Goal: Task Accomplishment & Management: Use online tool/utility

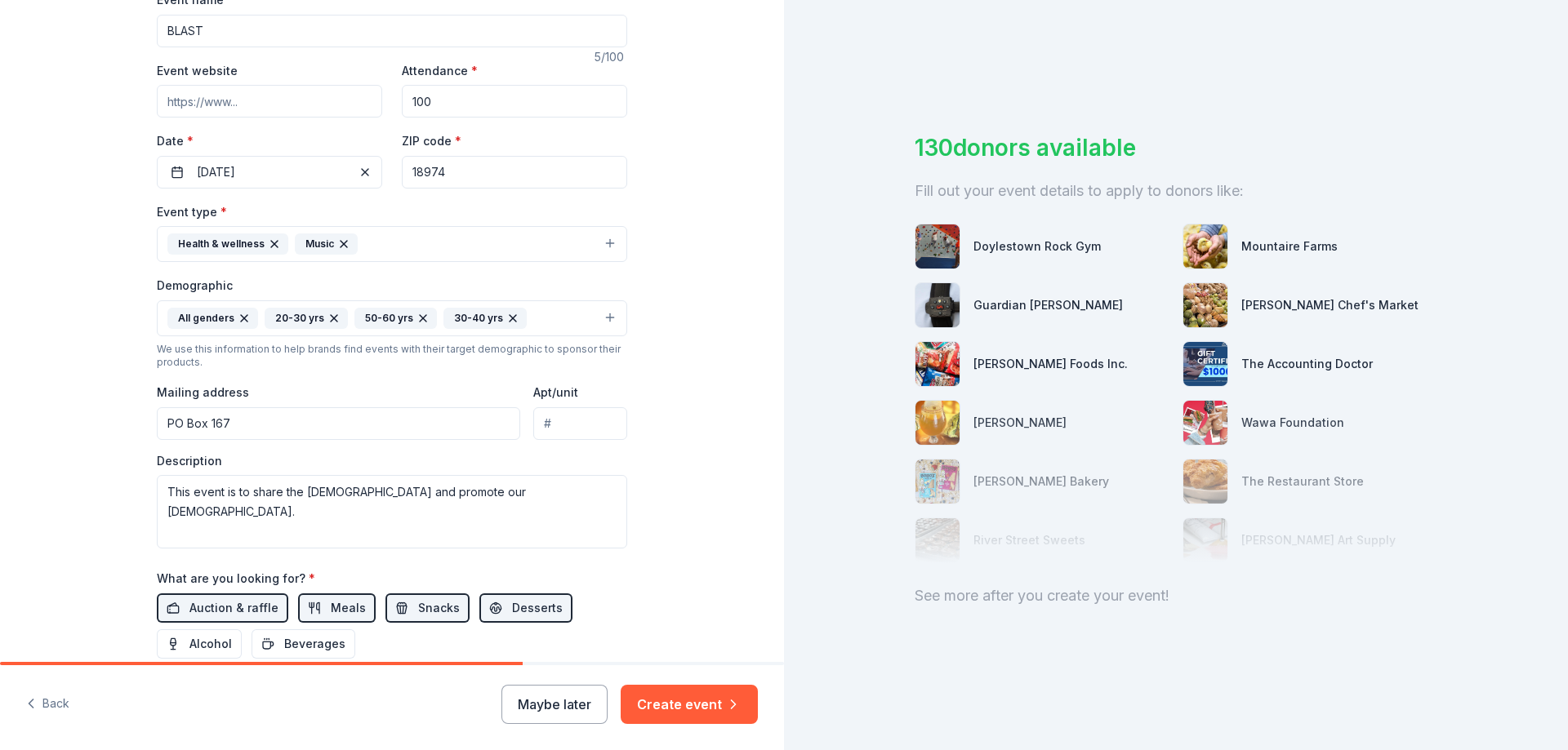
scroll to position [428, 0]
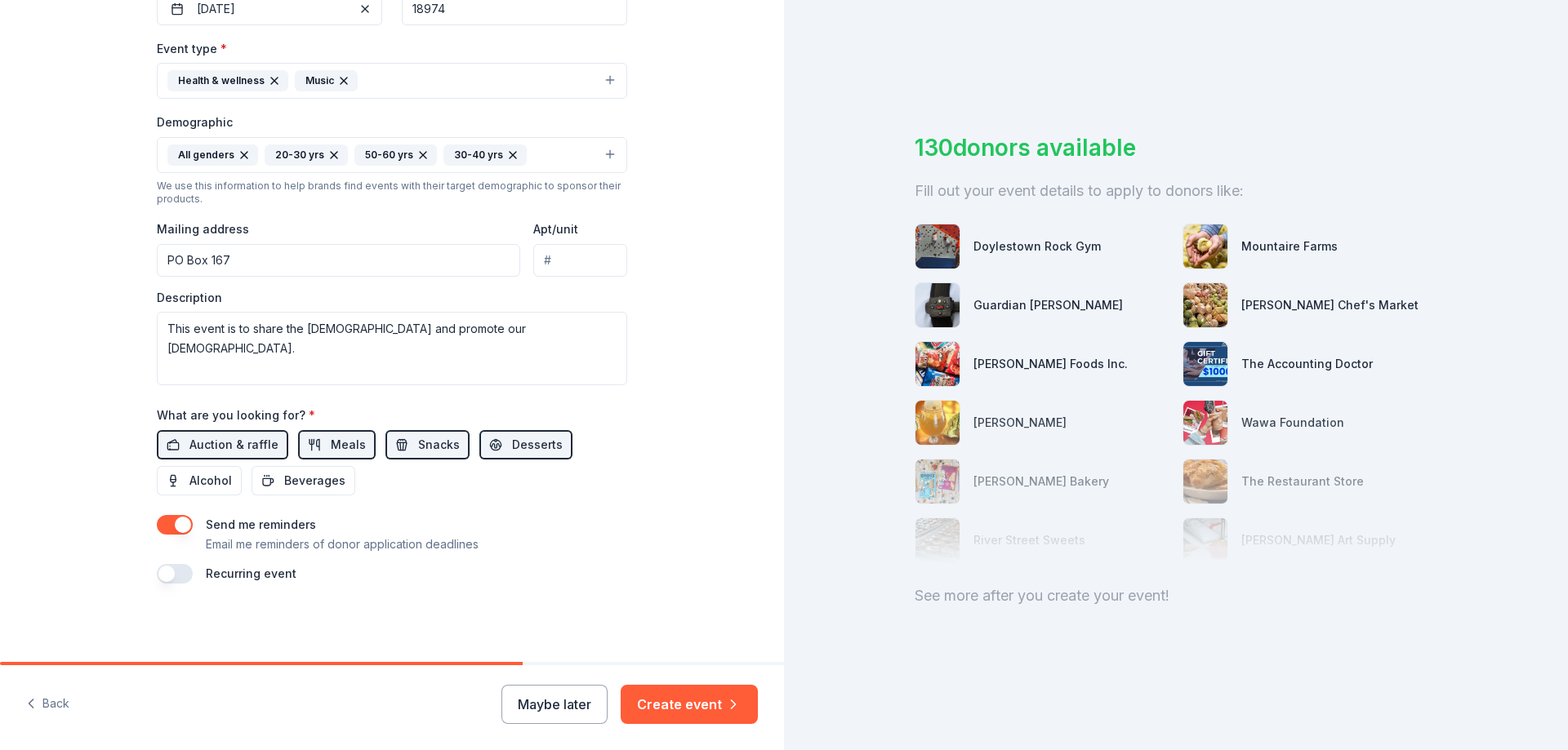
click at [675, 702] on button "Create event" at bounding box center [690, 704] width 138 height 39
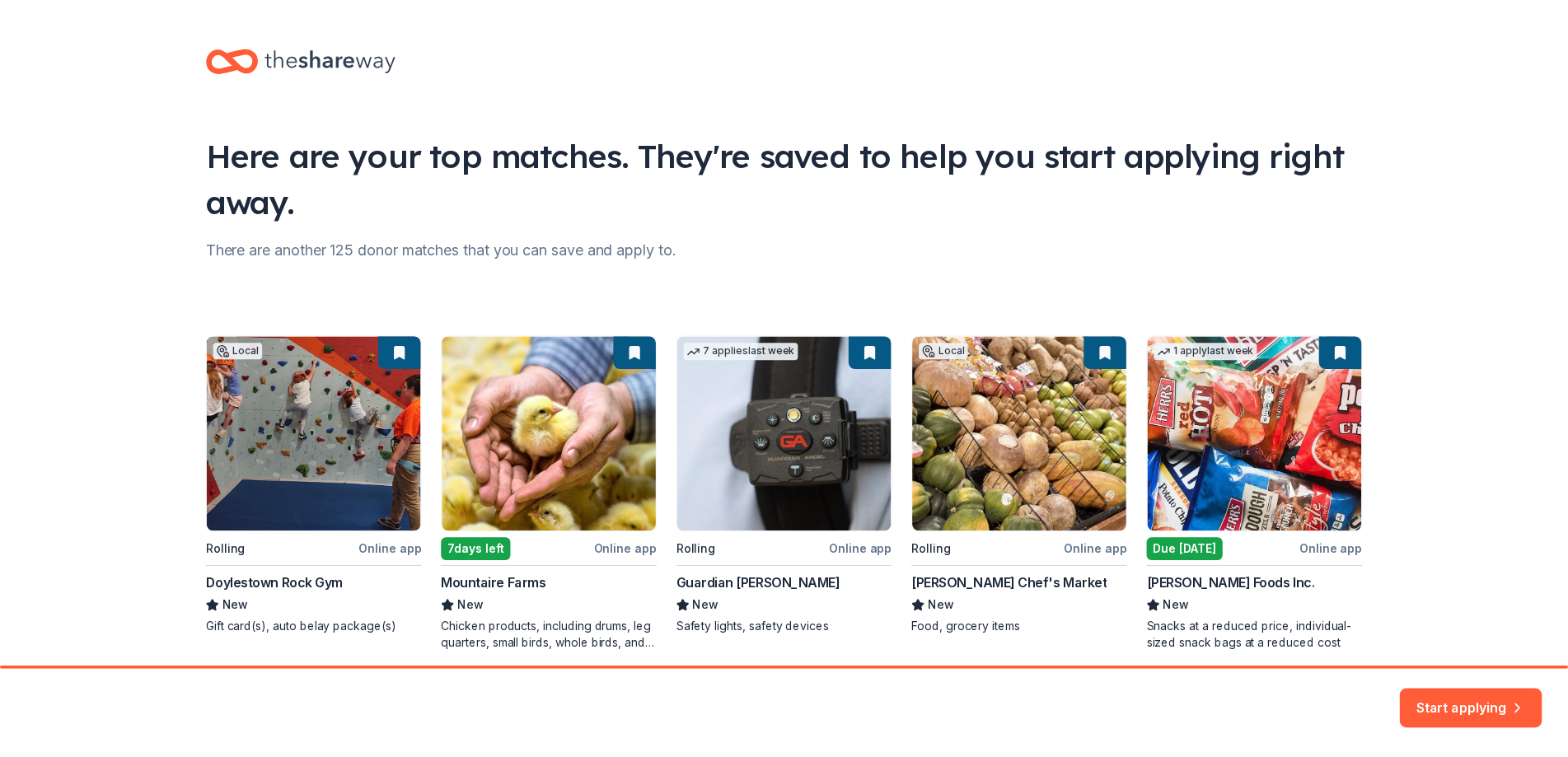
scroll to position [65, 0]
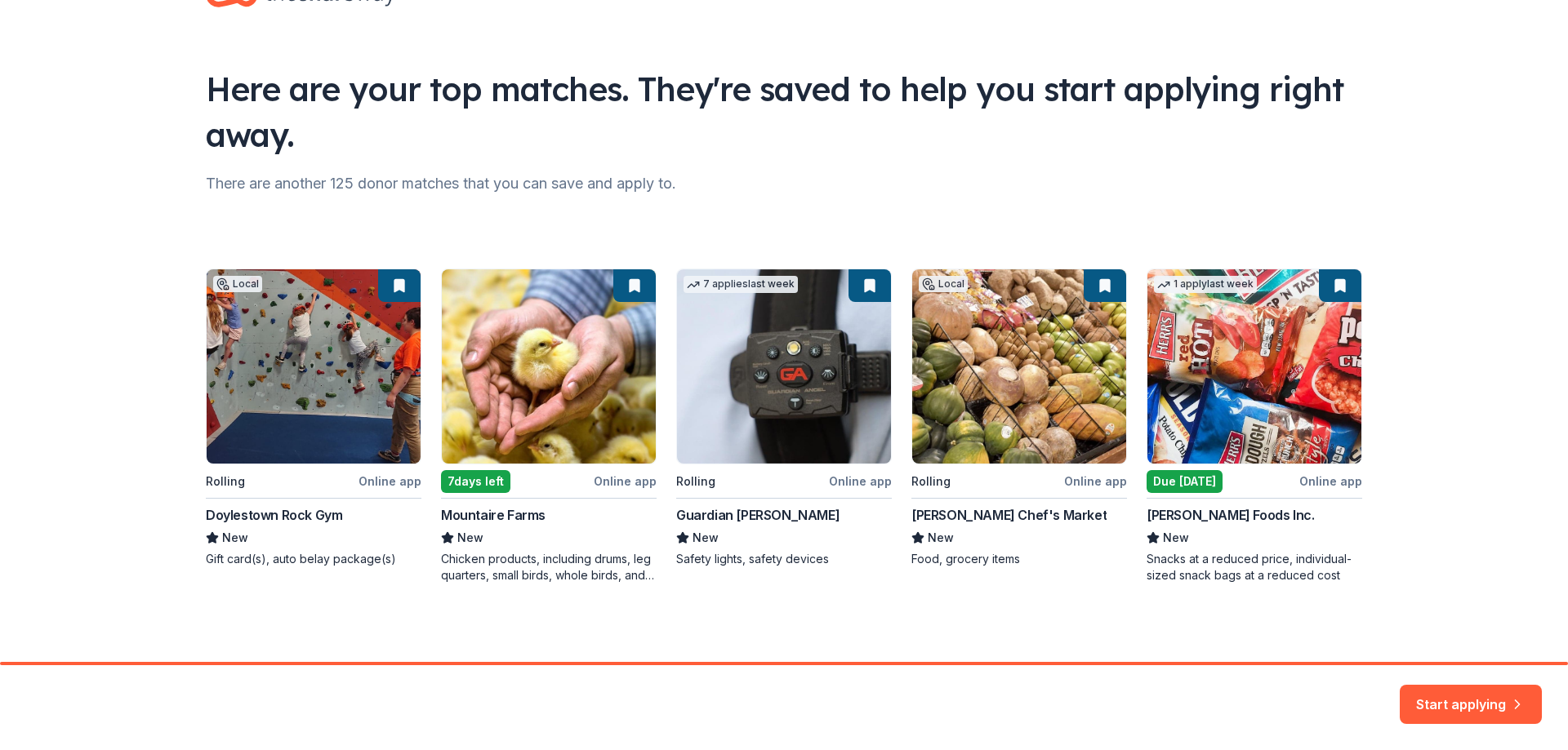
click at [1168, 482] on div "Local Rolling Online app Doylestown Rock Gym New Gift card(s), auto belay packa…" at bounding box center [784, 426] width 1156 height 315
click at [1408, 694] on button "Start applying" at bounding box center [1470, 695] width 142 height 39
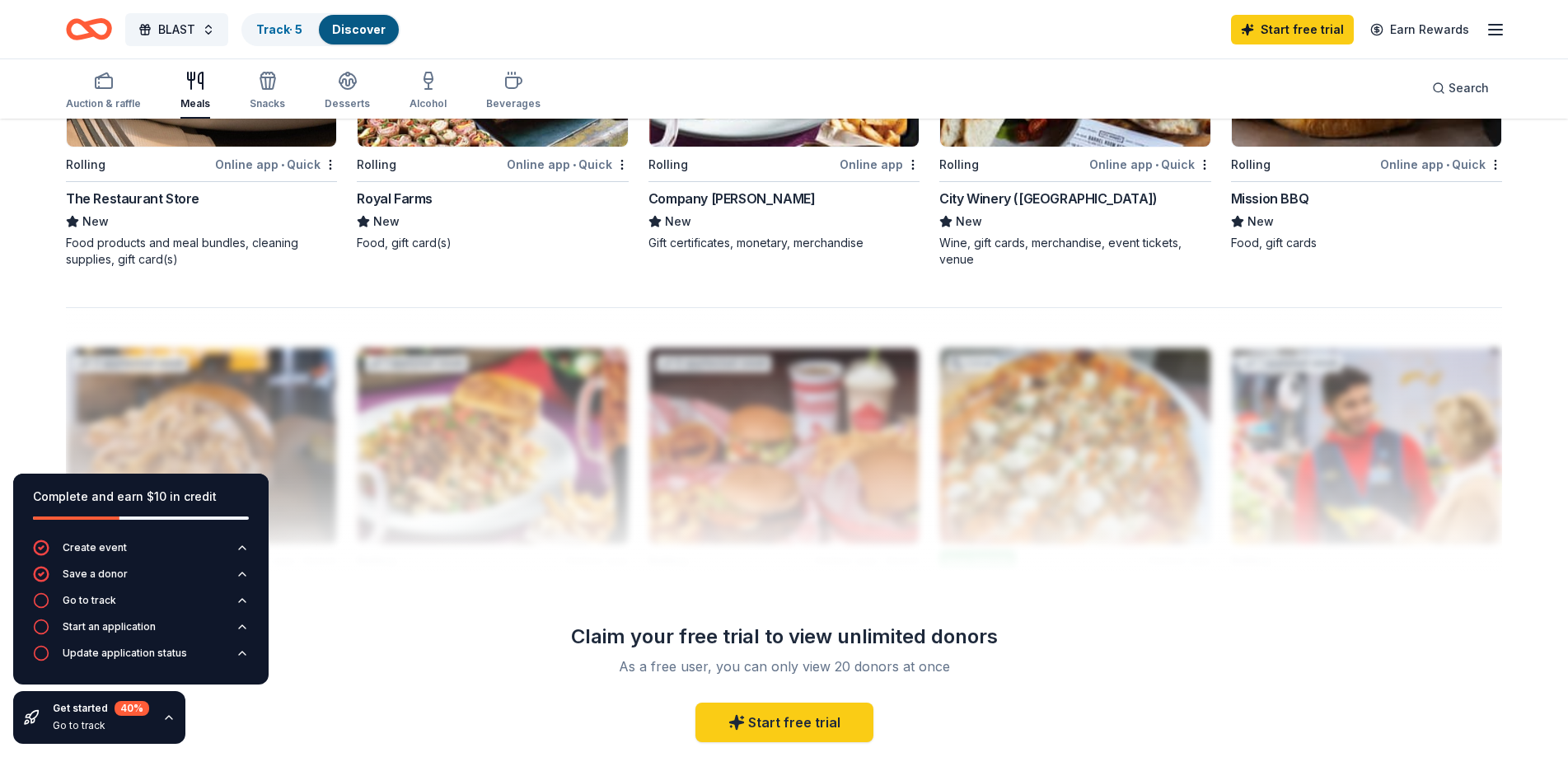
scroll to position [1374, 0]
